Goal: Task Accomplishment & Management: Complete application form

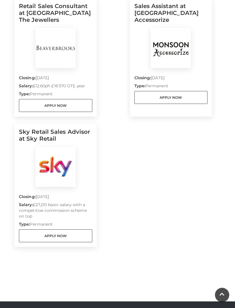
scroll to position [327, 0]
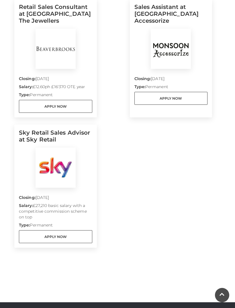
click at [32, 106] on link "Apply Now" at bounding box center [55, 106] width 73 height 13
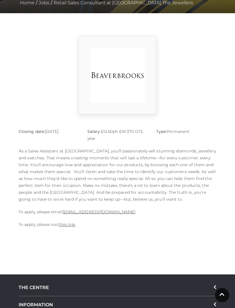
scroll to position [130, 0]
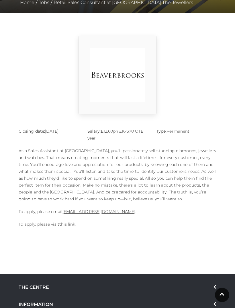
click at [64, 226] on link "this link" at bounding box center [67, 224] width 16 height 5
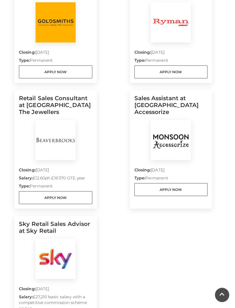
scroll to position [234, 0]
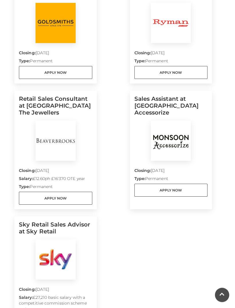
click at [78, 199] on link "Apply Now" at bounding box center [55, 198] width 73 height 13
